Goal: Task Accomplishment & Management: Manage account settings

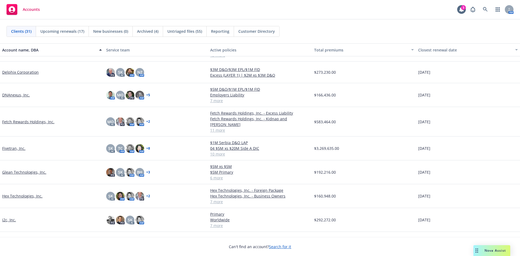
scroll to position [135, 0]
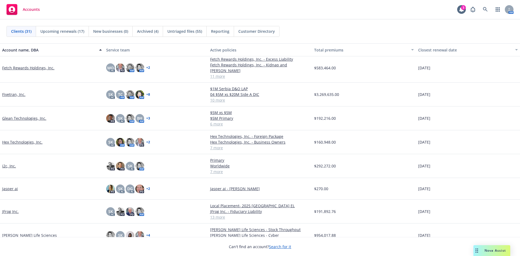
click at [5, 163] on link "i2c, Inc." at bounding box center [9, 166] width 14 height 6
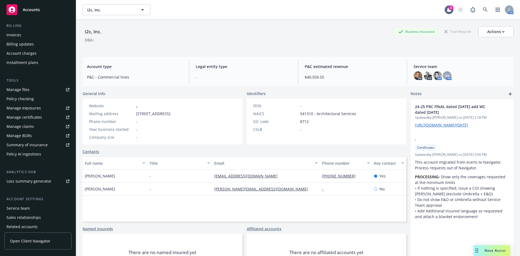
scroll to position [115, 0]
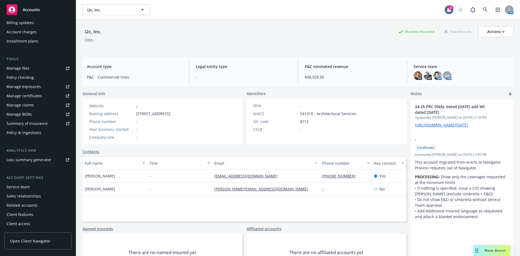
click at [22, 188] on div "Service team" at bounding box center [17, 186] width 23 height 9
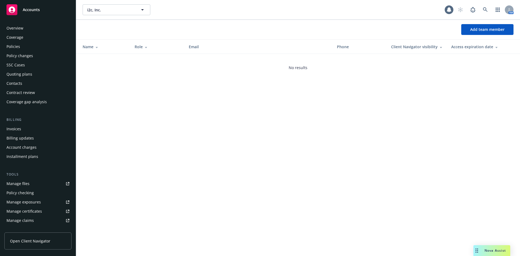
scroll to position [115, 0]
